Goal: Task Accomplishment & Management: Use online tool/utility

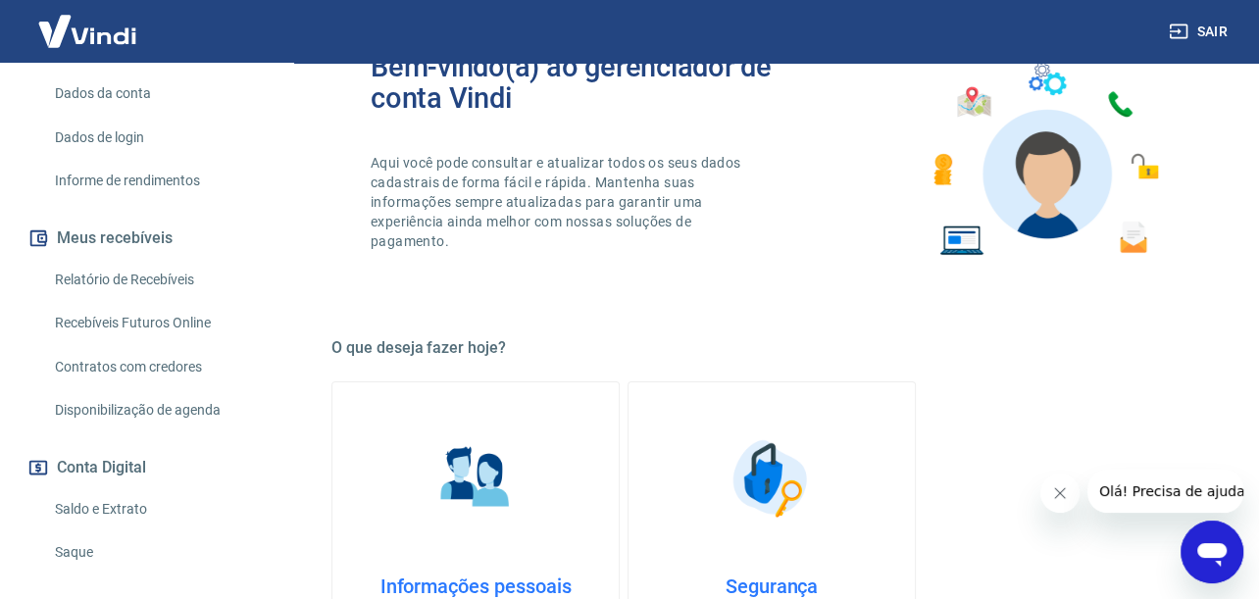
scroll to position [294, 0]
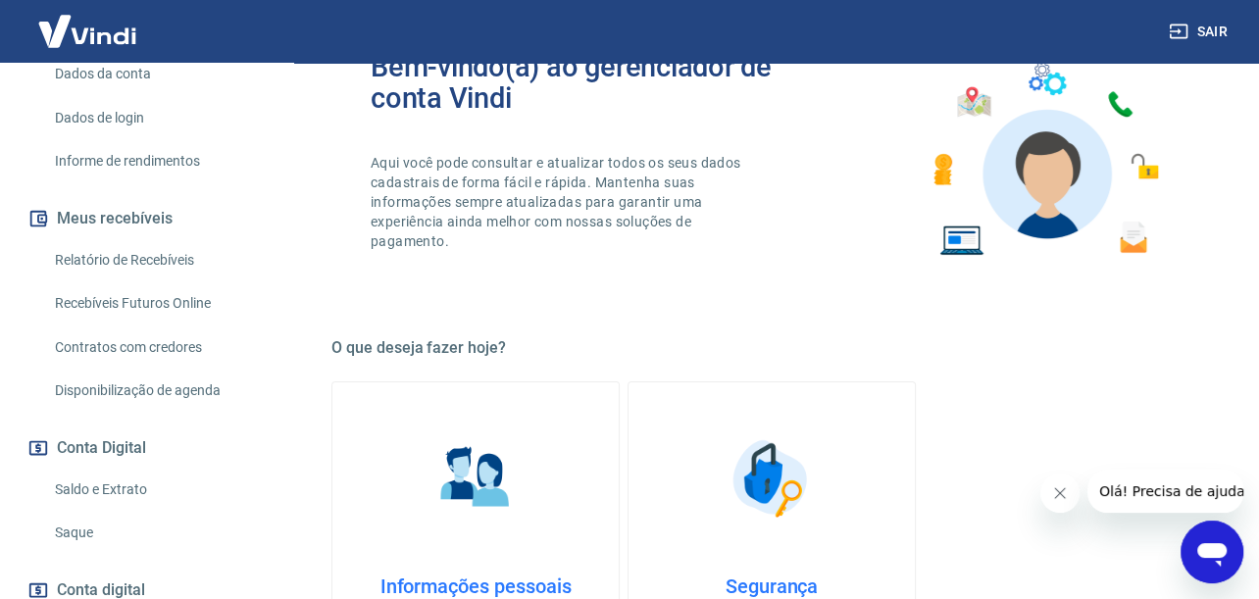
click at [88, 535] on link "Saque" at bounding box center [158, 533] width 223 height 40
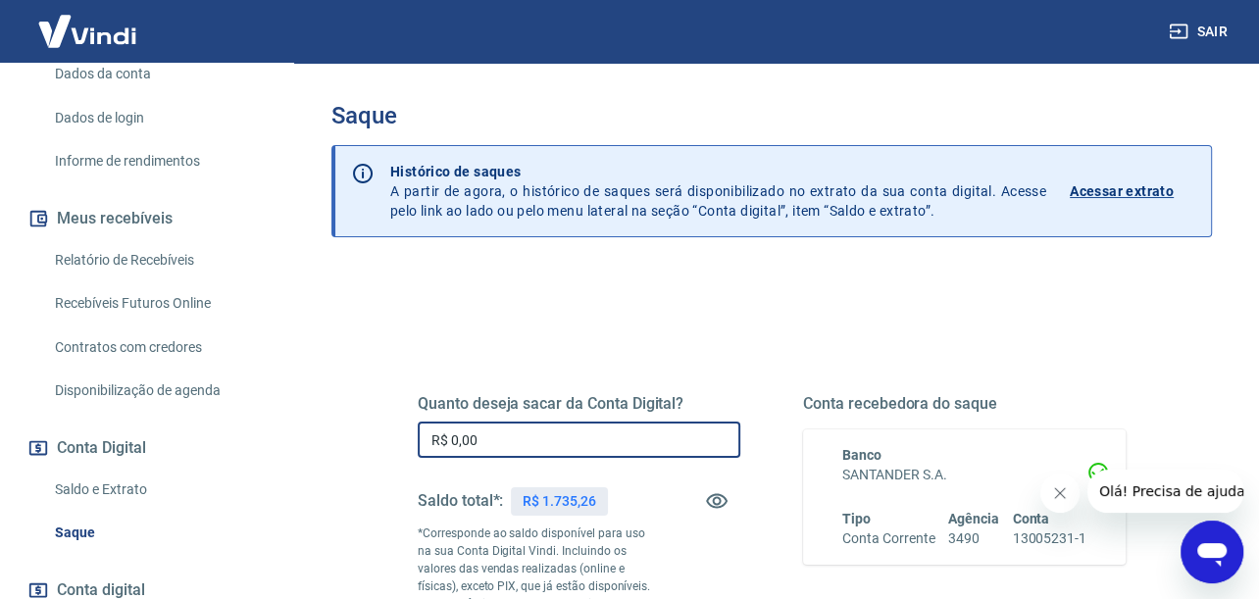
click at [543, 433] on input "R$ 0,00" at bounding box center [579, 440] width 323 height 36
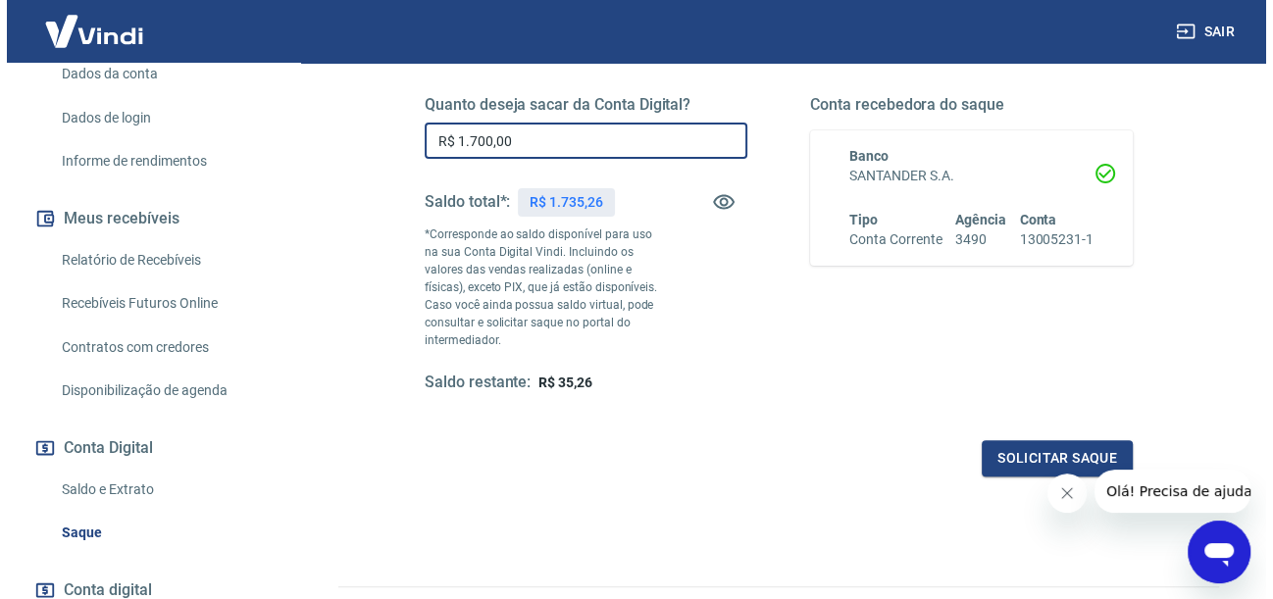
scroll to position [403, 0]
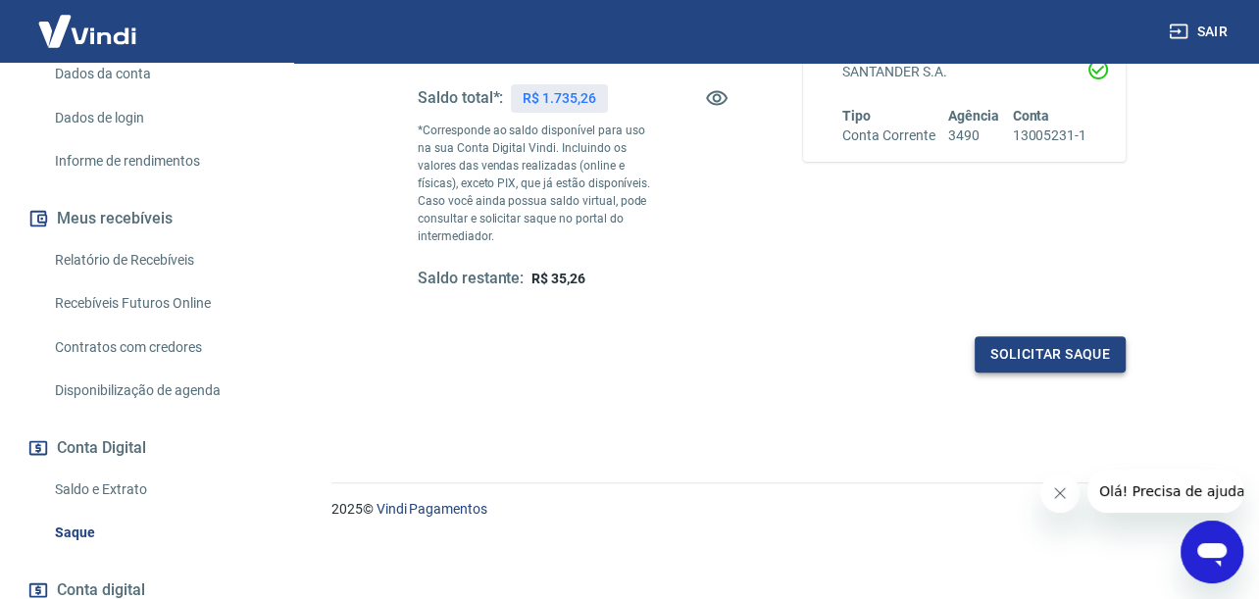
type input "R$ 1.700,00"
click at [1021, 341] on button "Solicitar saque" at bounding box center [1050, 354] width 151 height 36
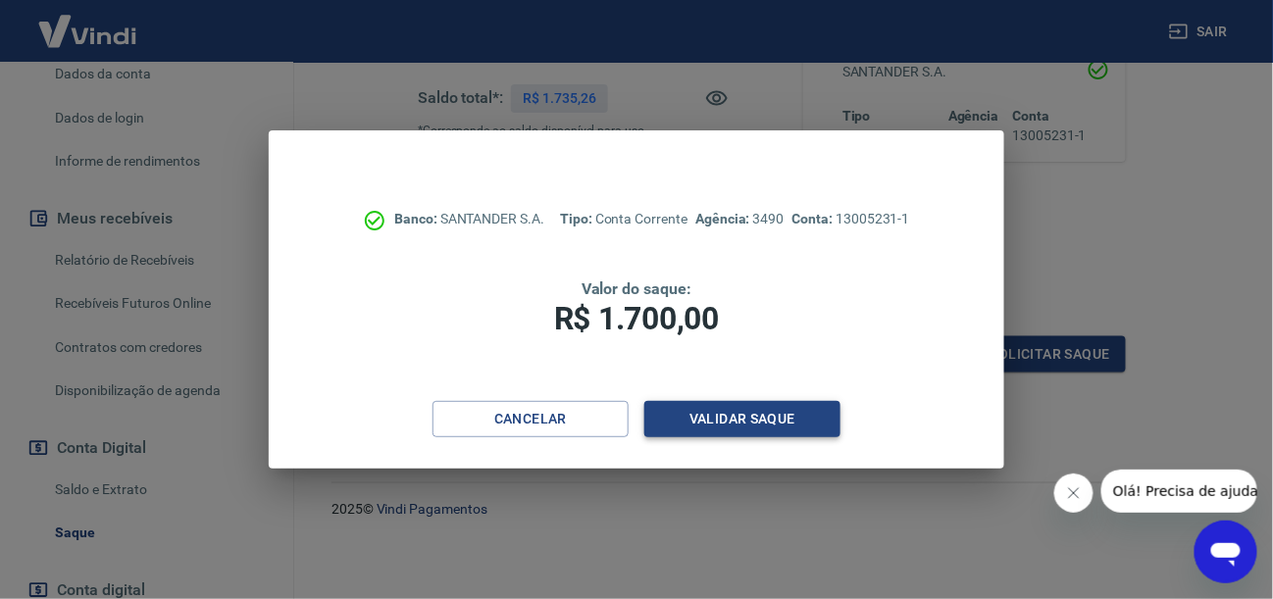
click at [793, 413] on button "Validar saque" at bounding box center [742, 419] width 196 height 36
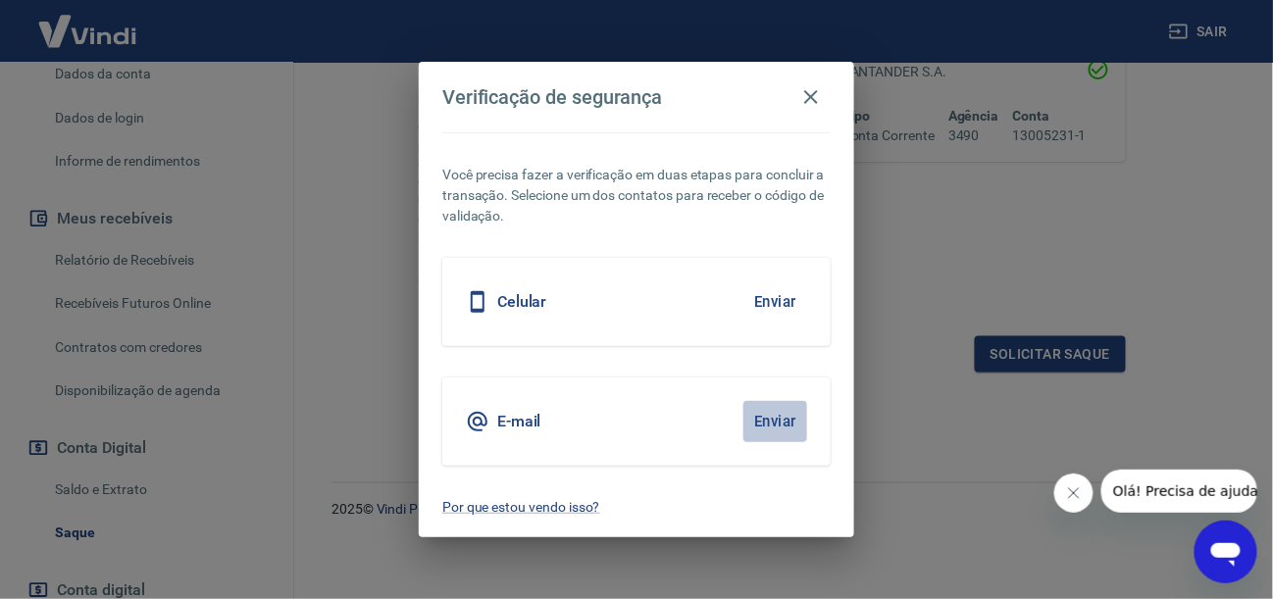
click at [780, 423] on button "Enviar" at bounding box center [775, 421] width 64 height 41
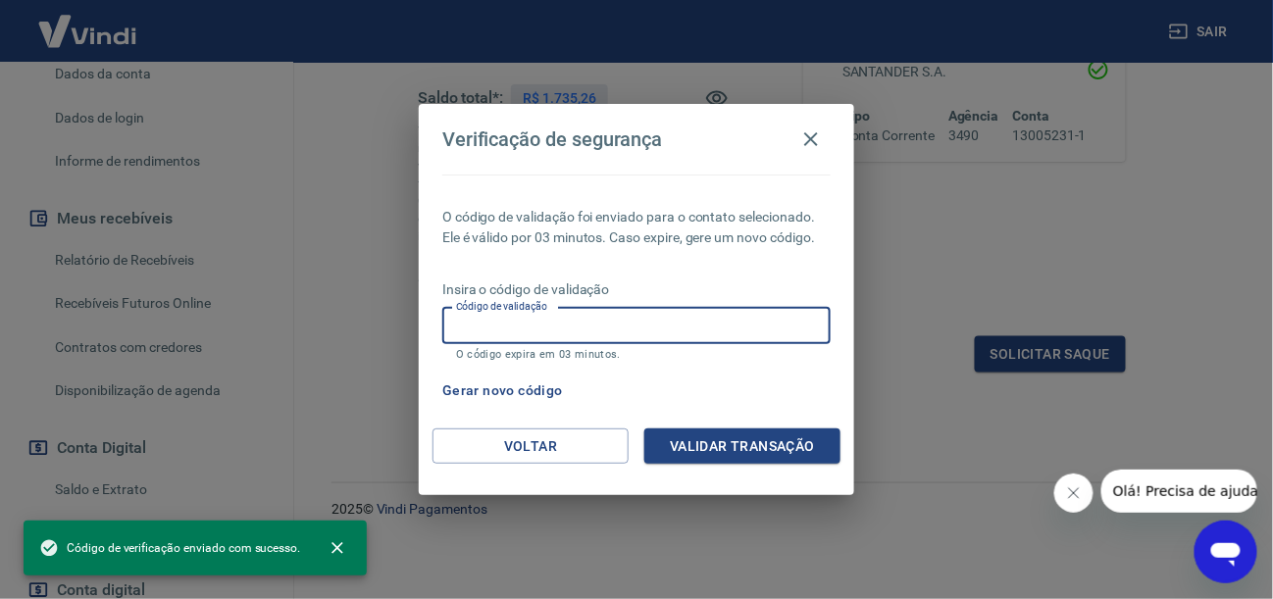
click at [562, 308] on input "Código de validação" at bounding box center [636, 326] width 388 height 36
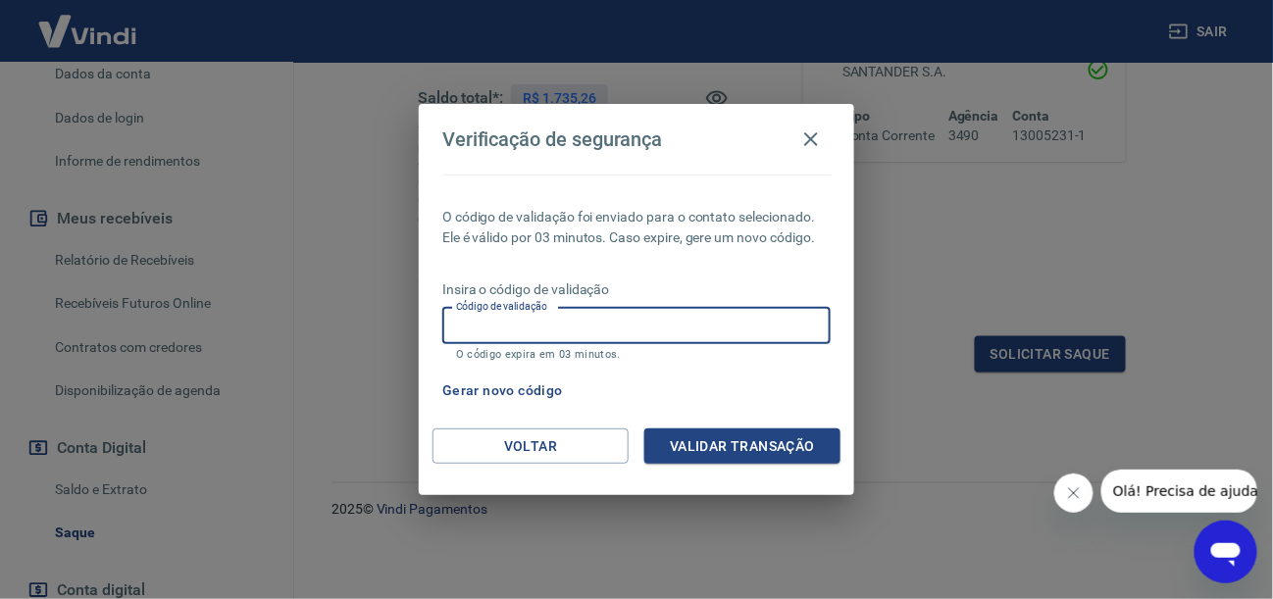
paste input "783634"
type input "783634"
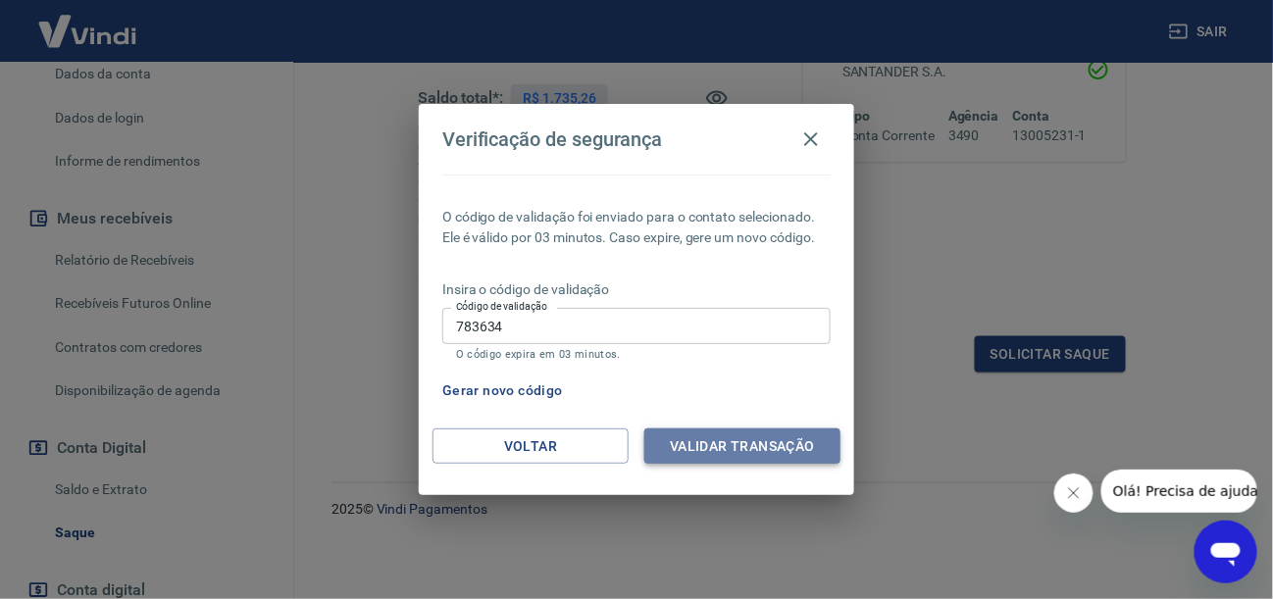
click at [727, 447] on button "Validar transação" at bounding box center [742, 447] width 196 height 36
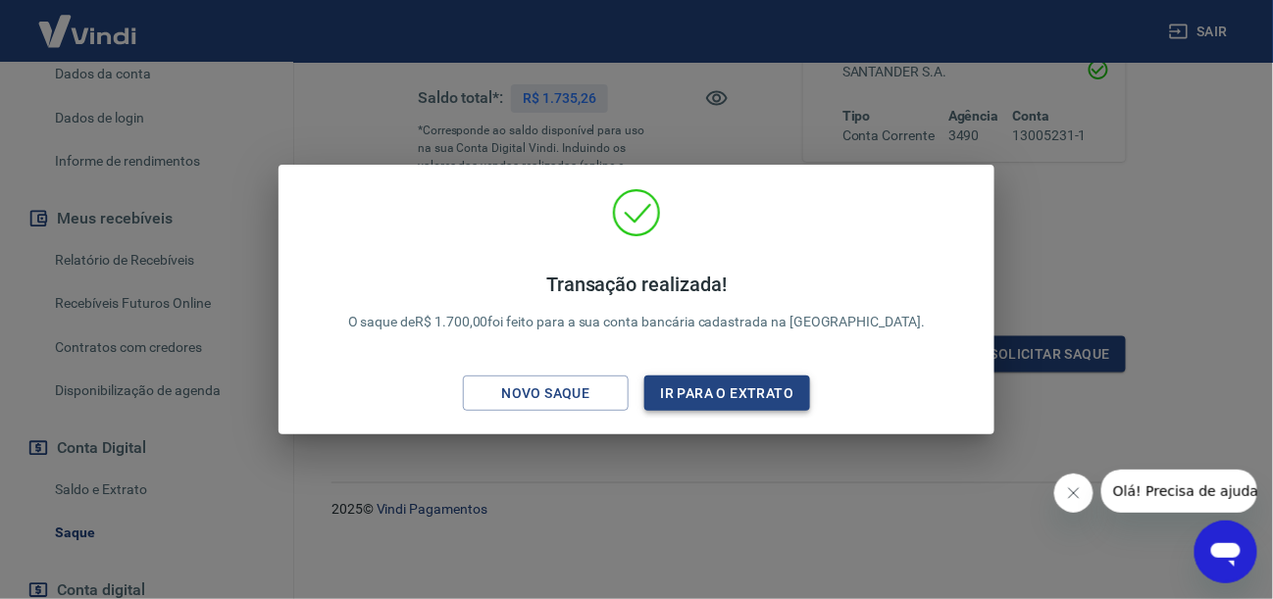
click at [711, 400] on button "Ir para o extrato" at bounding box center [727, 394] width 166 height 36
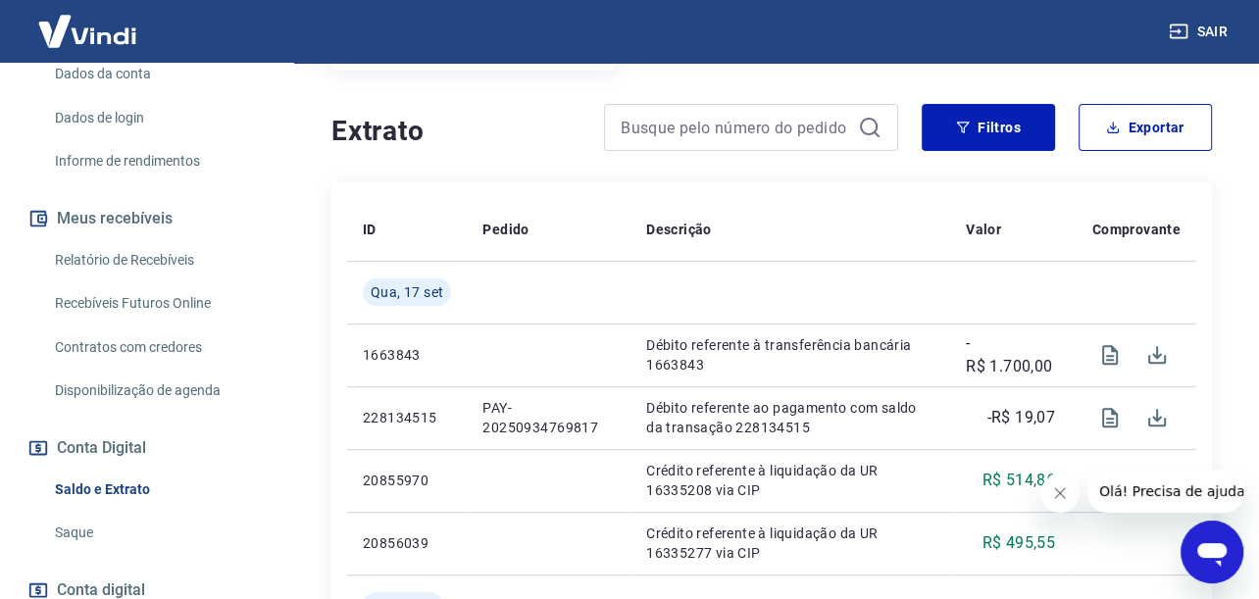
scroll to position [487, 0]
